Goal: Task Accomplishment & Management: Use online tool/utility

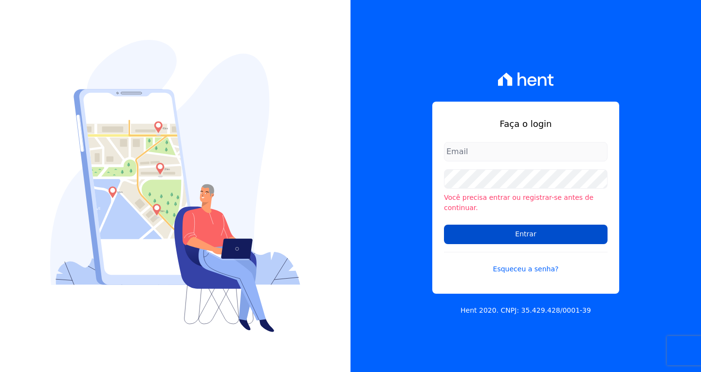
type input "[EMAIL_ADDRESS][DOMAIN_NAME]"
click at [535, 228] on input "Entrar" at bounding box center [525, 234] width 163 height 19
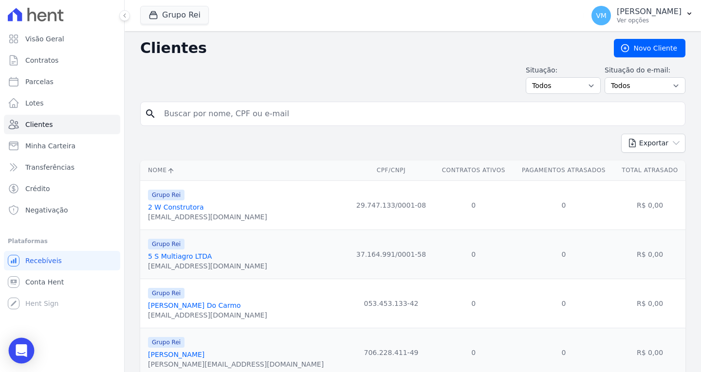
click at [21, 348] on icon "Open Intercom Messenger" at bounding box center [21, 350] width 11 height 13
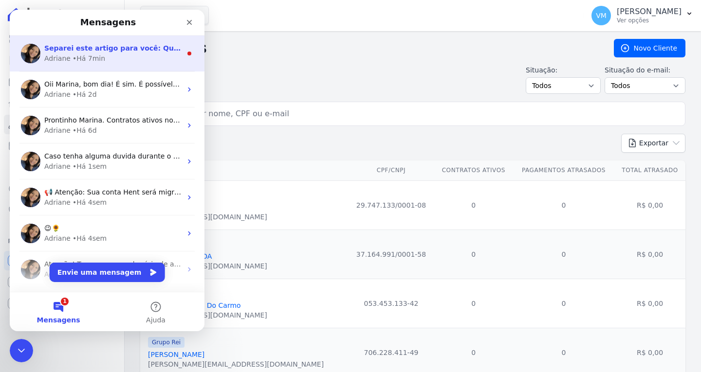
click at [99, 52] on span "Separei este artigo para você: Qualquer dúvida, é só me chamar. ; )" at bounding box center [174, 48] width 260 height 8
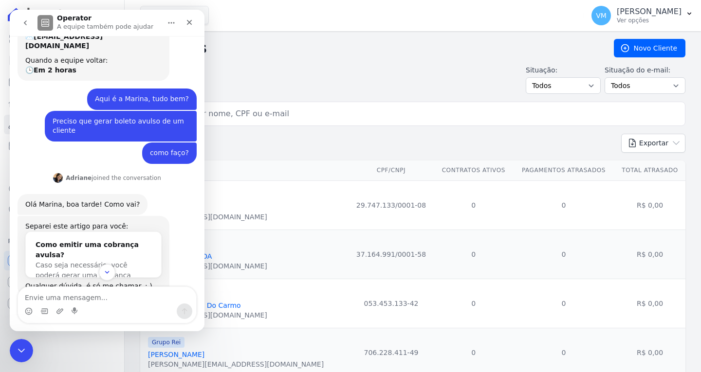
scroll to position [90, 0]
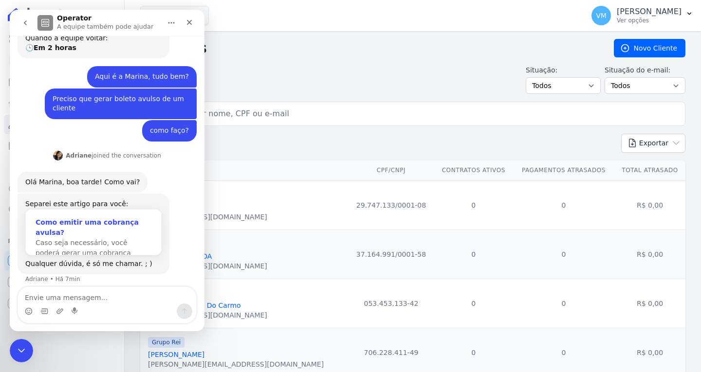
click at [108, 217] on div "Como emitir uma cobrança avulsa?" at bounding box center [94, 227] width 116 height 20
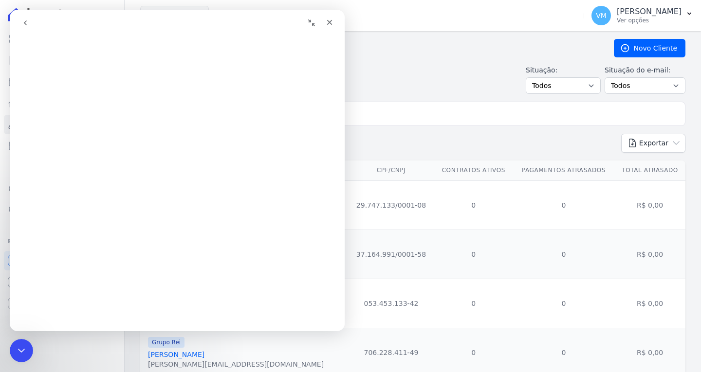
scroll to position [24, 0]
click at [333, 21] on div "Fechar" at bounding box center [330, 23] width 18 height 18
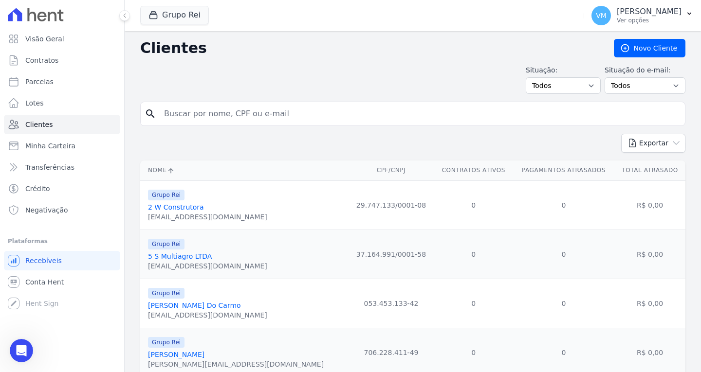
scroll to position [0, 0]
click at [18, 347] on icon "Abertura do Messenger da Intercom" at bounding box center [20, 350] width 16 height 16
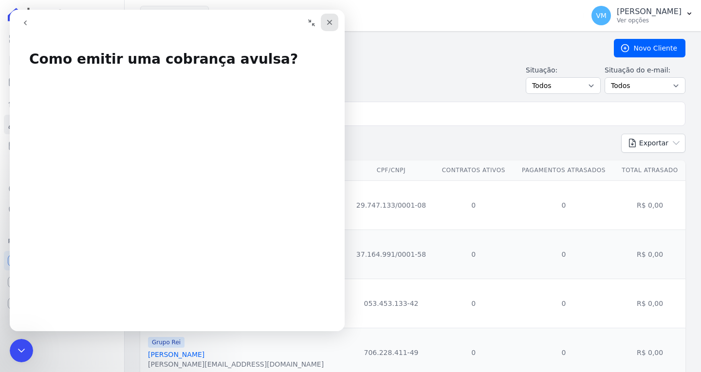
click at [324, 24] on div "Fechar" at bounding box center [330, 23] width 18 height 18
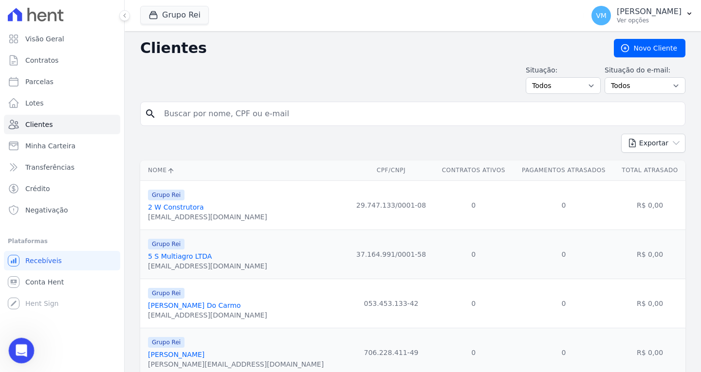
click at [18, 350] on icon "Abertura do Messenger da Intercom" at bounding box center [20, 349] width 7 height 8
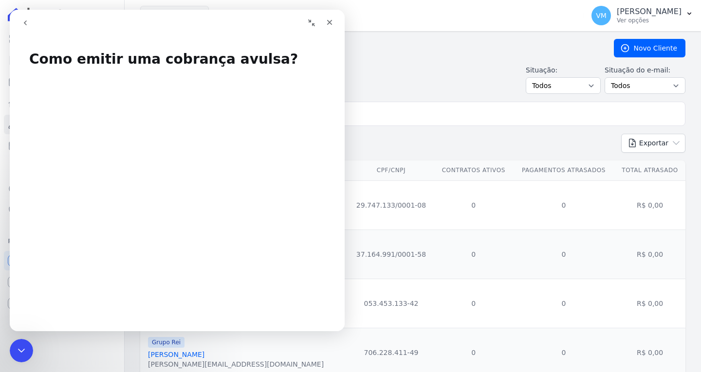
click at [25, 23] on icon "go back" at bounding box center [25, 22] width 3 height 5
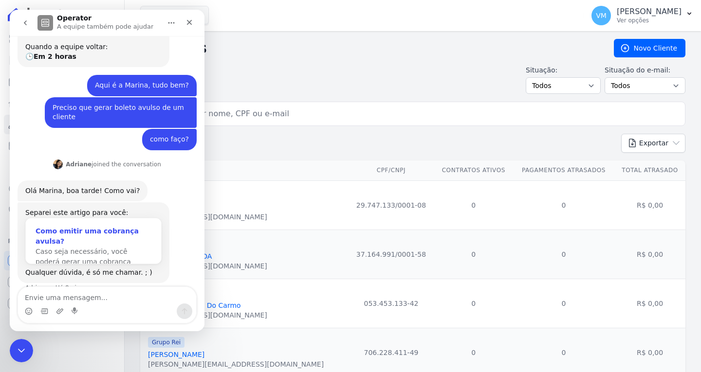
scroll to position [90, 0]
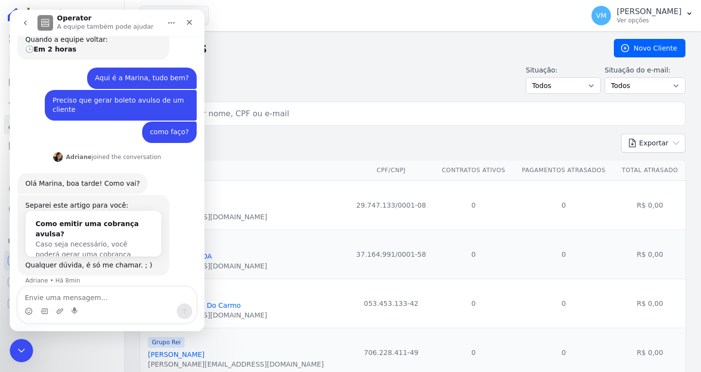
click at [98, 294] on textarea "Envie uma mensagem..." at bounding box center [107, 295] width 178 height 17
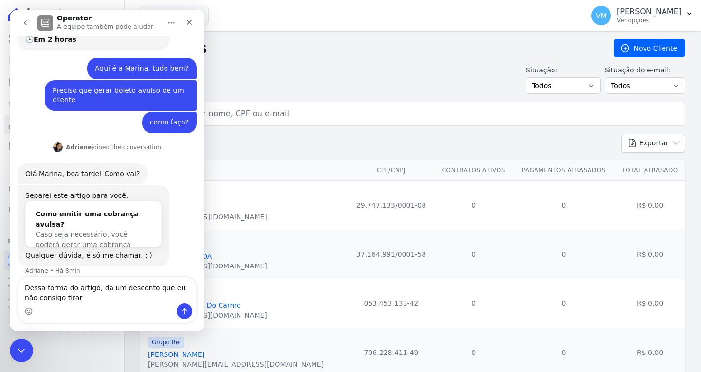
type textarea "Dessa forma do artigo, da um desconto que eu não consigo tirar"
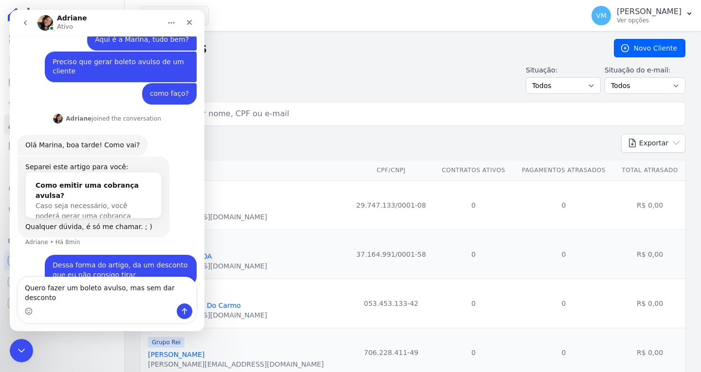
type textarea "Quero fazer um boleto avulso, mas sem dar desconto"
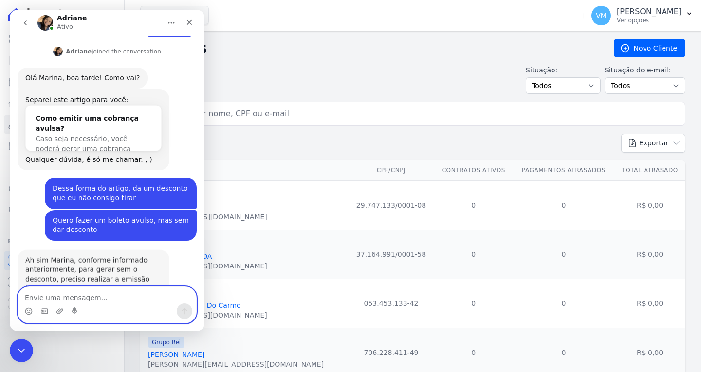
scroll to position [237, 0]
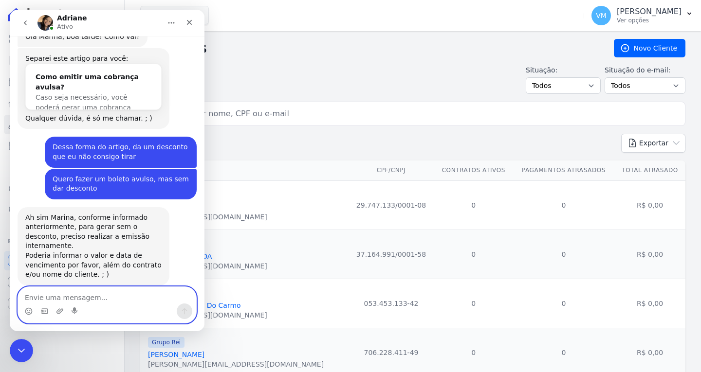
click at [98, 297] on textarea "Envie uma mensagem..." at bounding box center [107, 295] width 178 height 17
click at [82, 295] on textarea "Envie uma mensagem..." at bounding box center [107, 295] width 178 height 17
paste textarea "RONALDO MARTINS DA SILVA"
paste textarea "1.010,46"
click at [128, 296] on textarea "RONALDO MARTINS DA SILVA R$ 1.010,46" at bounding box center [107, 295] width 178 height 17
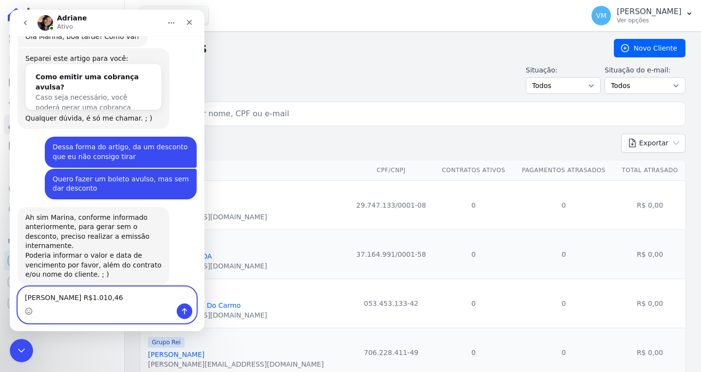
click at [160, 297] on textarea "RONALDO MARTINS DA SILVA R$1.010,46" at bounding box center [107, 295] width 178 height 17
click at [118, 300] on textarea "RONALDO MARTINS DA SILVA R$1.010,46" at bounding box center [107, 295] width 178 height 17
paste textarea "Qd. 00039 , Lt. 028"
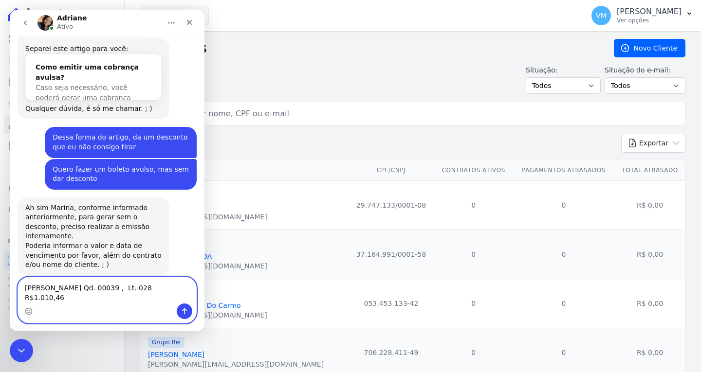
click at [71, 298] on textarea "RONALDO MARTINS DA SILVA Qd. 00039 , Lt. 028 R$1.010,46" at bounding box center [107, 290] width 178 height 26
type textarea "RONALDO MARTINS DA SILVA Qd. 00039 , Lt. 028 R$1.010,46 vencimento 19/09/2025"
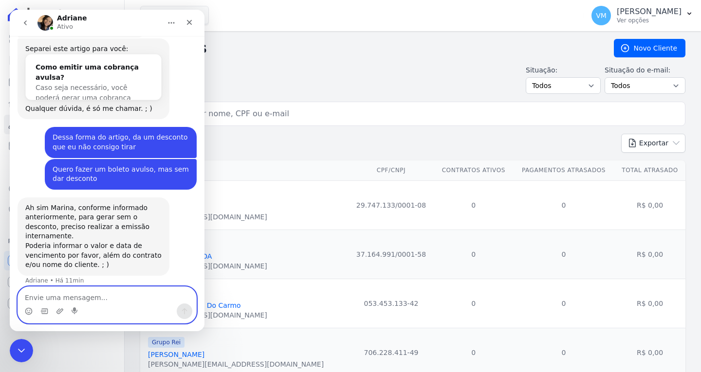
scroll to position [276, 0]
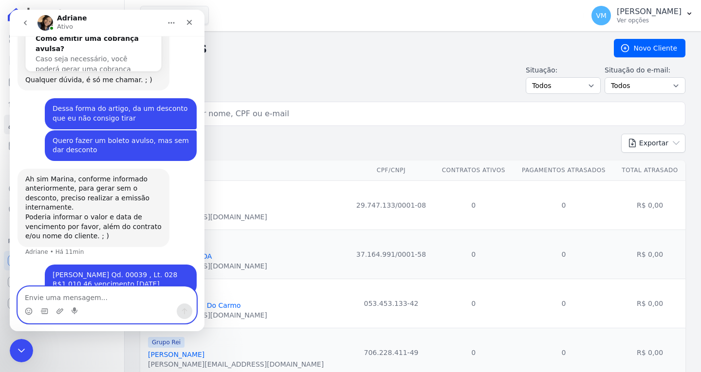
click at [105, 291] on textarea "Envie uma mensagem..." at bounding box center [107, 295] width 178 height 17
type textarea "por favor"
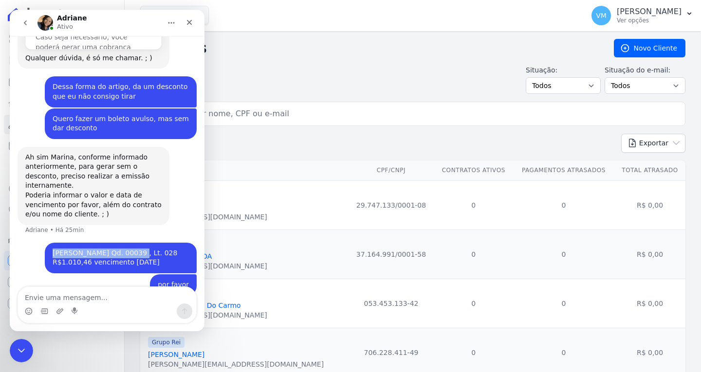
drag, startPoint x: 48, startPoint y: 234, endPoint x: 140, endPoint y: 232, distance: 92.0
click at [140, 249] on div "RONALDO MARTINS DA SILVA Qd. 00039 , Lt. 028 R$1.010,46 vencimento 19/09/2025" at bounding box center [121, 258] width 136 height 19
copy div "RONALDO MARTINS DA SILVA"
click at [248, 66] on div "Situação: Todos Adimplentes Inadimplentes Situação do e-mail: Todos Confirmado …" at bounding box center [412, 79] width 545 height 29
click at [187, 28] on div "Fechar" at bounding box center [189, 23] width 18 height 18
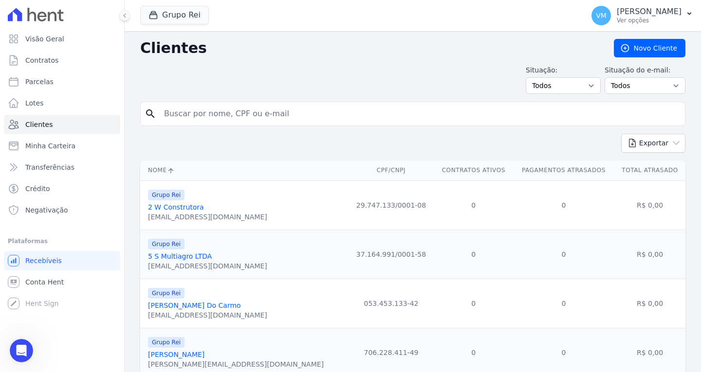
click at [231, 116] on input "search" at bounding box center [419, 113] width 523 height 19
paste input "RONALDO MARTINS DA SILVA"
type input "RONALDO MARTINS DA SILVA"
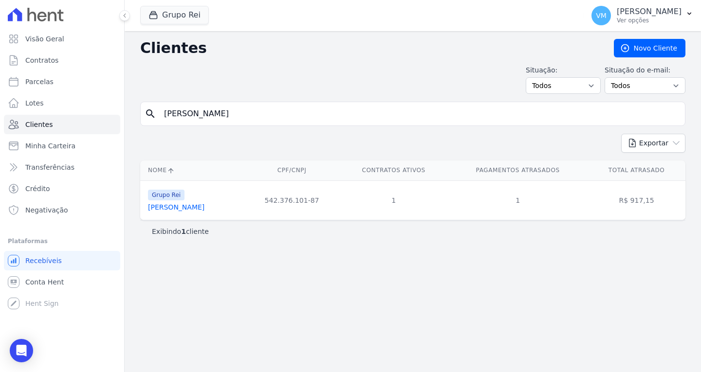
click at [195, 209] on link "Ronaldo Martins Da Silva" at bounding box center [176, 207] width 56 height 8
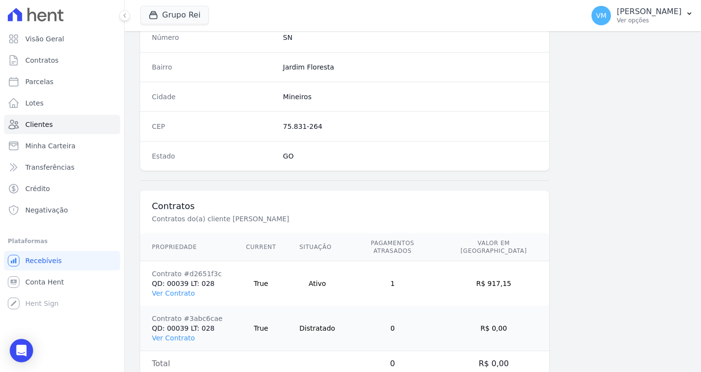
scroll to position [583, 0]
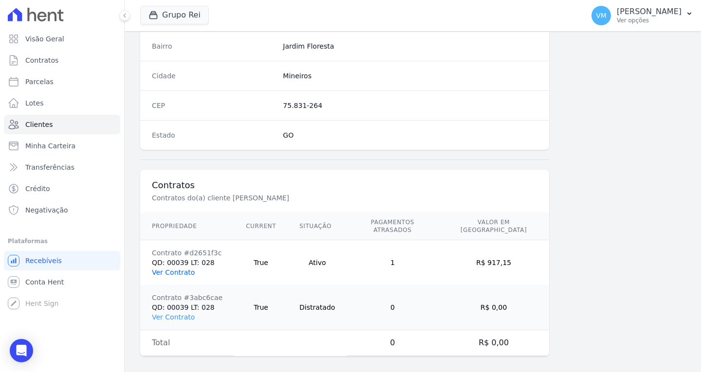
click at [174, 269] on link "Ver Contrato" at bounding box center [173, 273] width 43 height 8
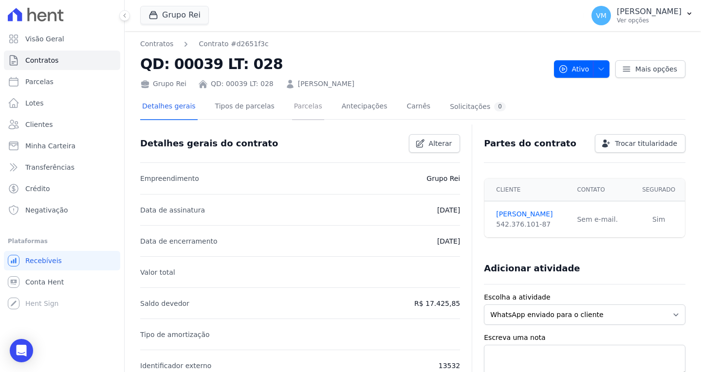
click at [296, 109] on link "Parcelas" at bounding box center [308, 107] width 32 height 26
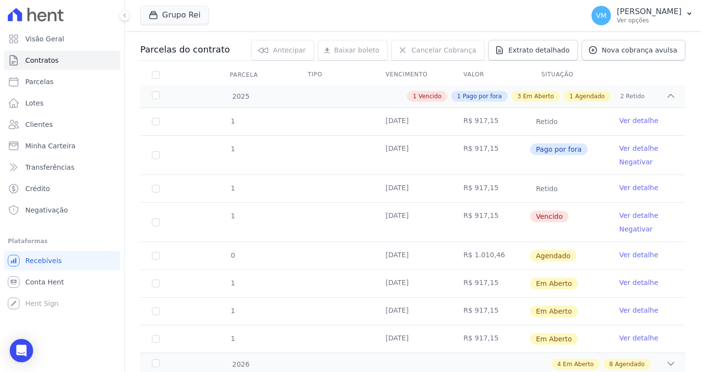
scroll to position [146, 0]
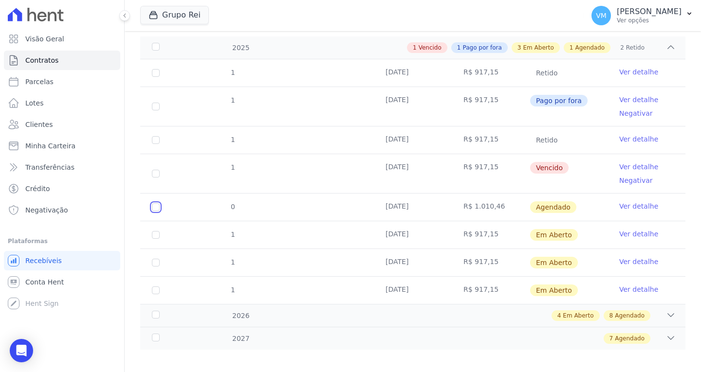
drag, startPoint x: 154, startPoint y: 208, endPoint x: 164, endPoint y: 207, distance: 9.8
click at [155, 208] on input "checkbox" at bounding box center [156, 207] width 8 height 8
checkbox input "true"
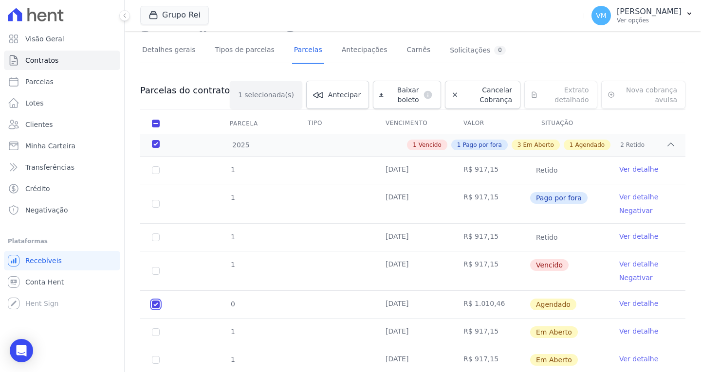
scroll to position [8, 0]
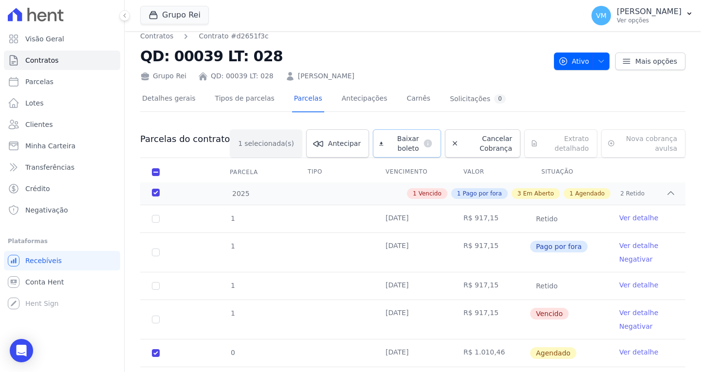
click at [387, 141] on span "Baixar boleto" at bounding box center [403, 143] width 32 height 19
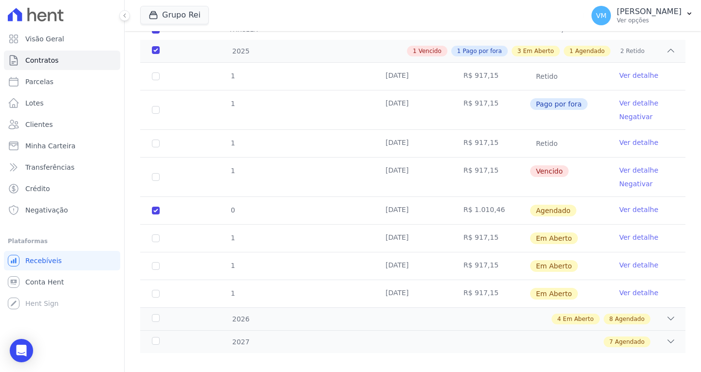
scroll to position [161, 0]
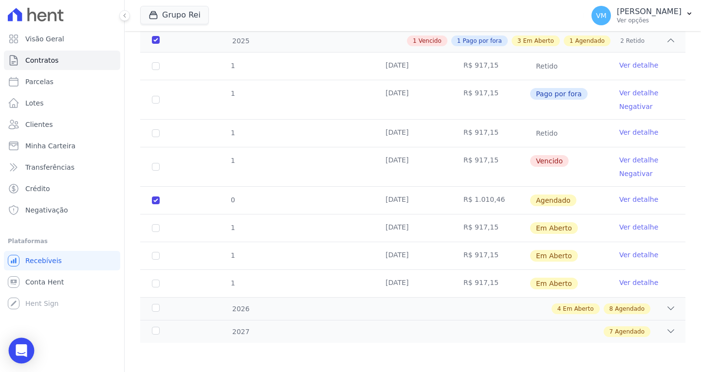
click at [14, 347] on div "Open Intercom Messenger" at bounding box center [22, 351] width 26 height 26
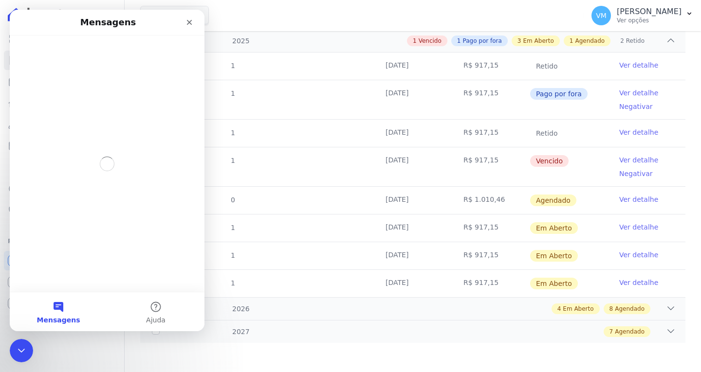
scroll to position [0, 0]
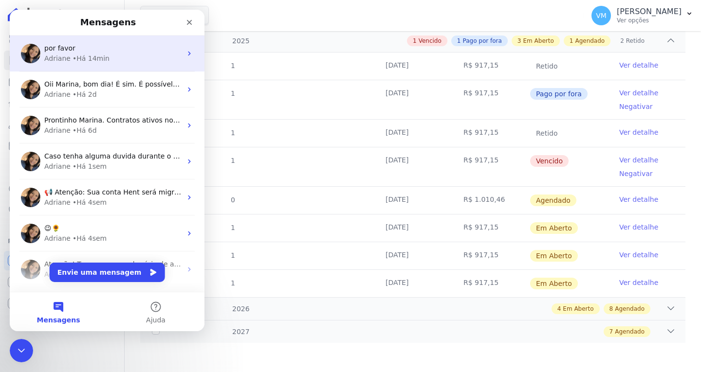
click at [122, 57] on div "Adriane • Há 14min" at bounding box center [112, 59] width 137 height 10
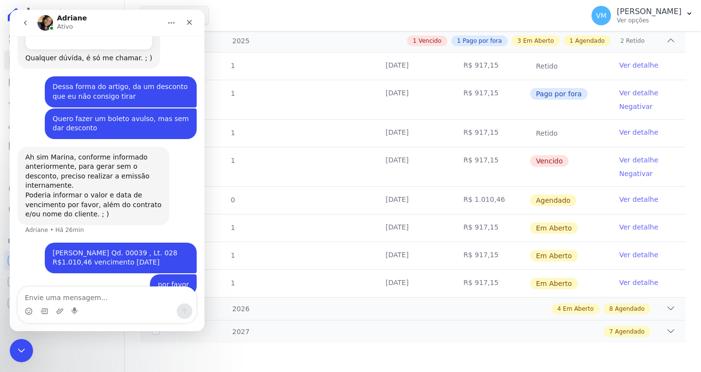
click at [87, 299] on textarea "Envie uma mensagem..." at bounding box center [107, 295] width 178 height 17
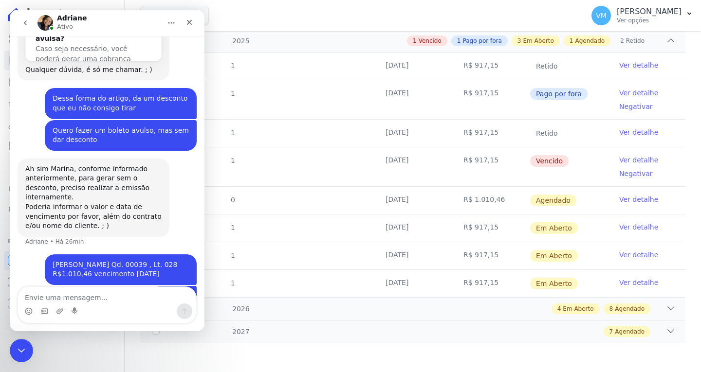
scroll to position [298, 0]
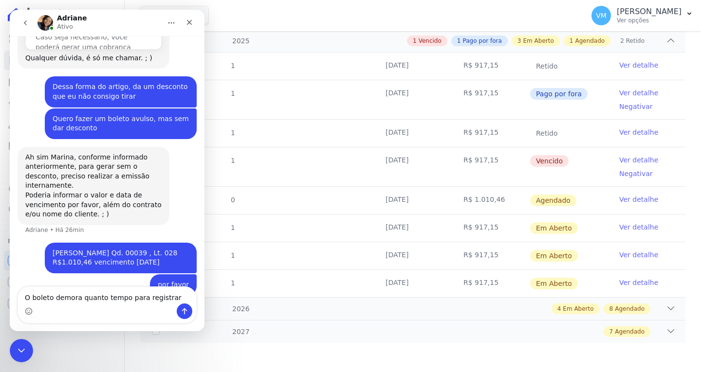
type textarea "O boleto demora quanto tempo para registrar?"
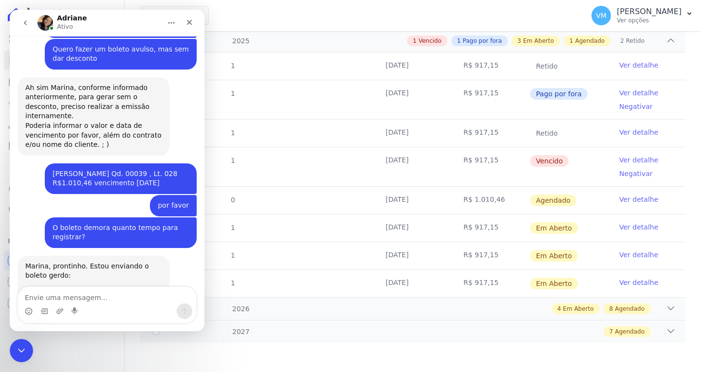
scroll to position [384, 0]
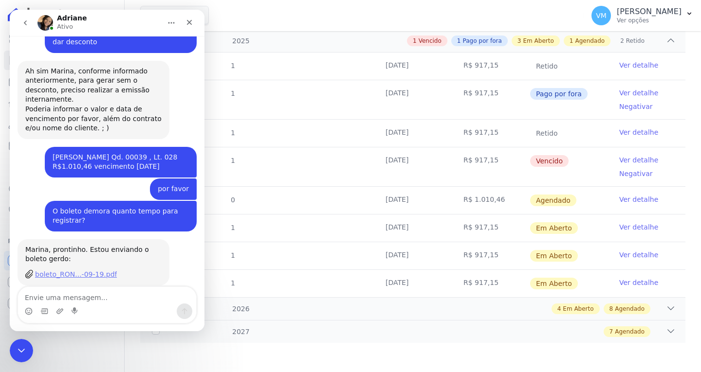
click at [82, 270] on div "boleto_RON...-09-19.pdf" at bounding box center [76, 275] width 82 height 10
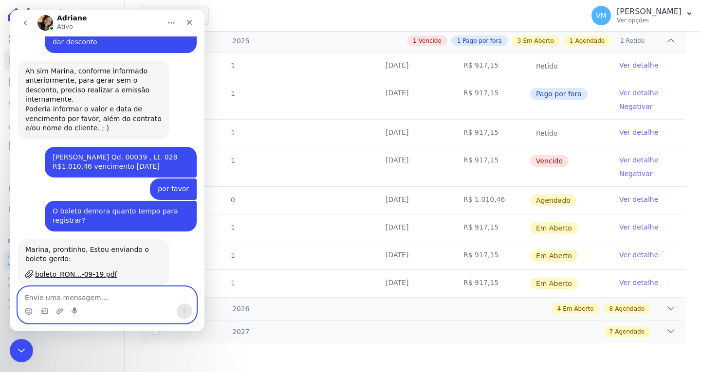
click at [105, 293] on textarea "Envie uma mensagem..." at bounding box center [107, 295] width 178 height 17
type textarea "Muito obrigada"
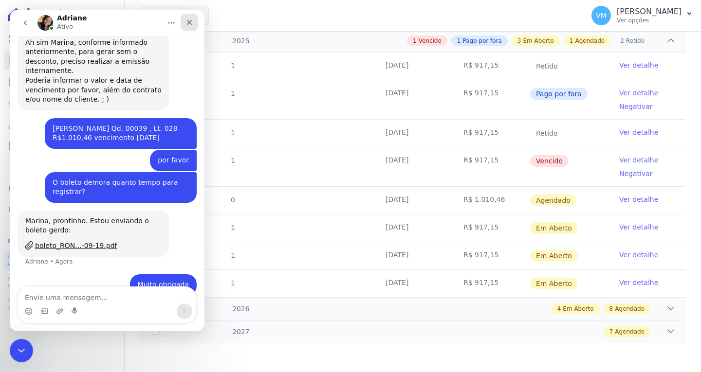
click at [184, 25] on div "Fechar" at bounding box center [189, 23] width 18 height 18
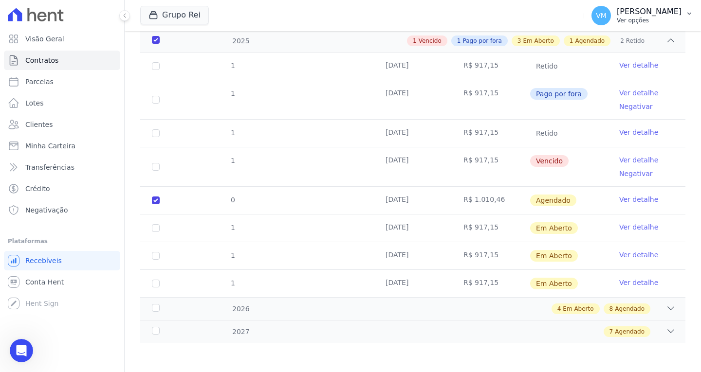
click at [647, 13] on p "Vyviane Martins" at bounding box center [648, 12] width 65 height 10
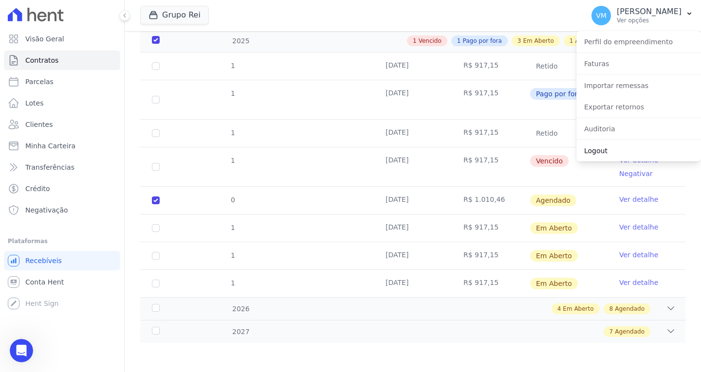
drag, startPoint x: 617, startPoint y: 149, endPoint x: 601, endPoint y: 113, distance: 39.9
click at [617, 149] on link "Logout" at bounding box center [638, 151] width 125 height 18
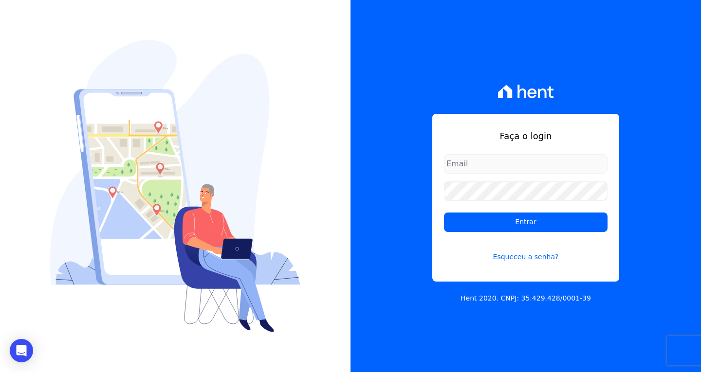
type input "[EMAIL_ADDRESS][DOMAIN_NAME]"
